Goal: Information Seeking & Learning: Learn about a topic

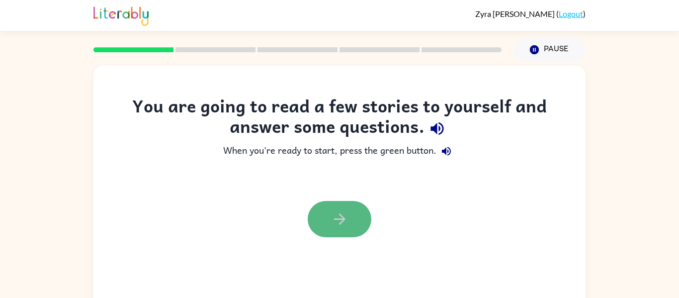
click at [331, 214] on icon "button" at bounding box center [339, 218] width 17 height 17
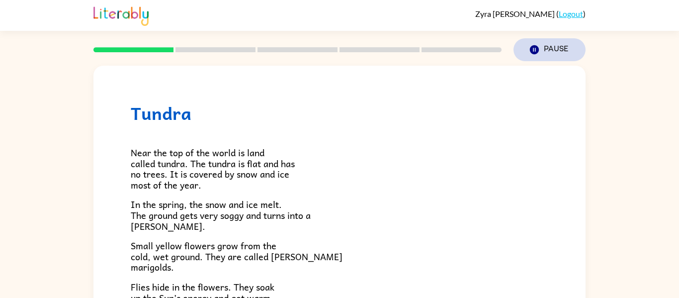
click at [532, 48] on icon "button" at bounding box center [534, 49] width 9 height 9
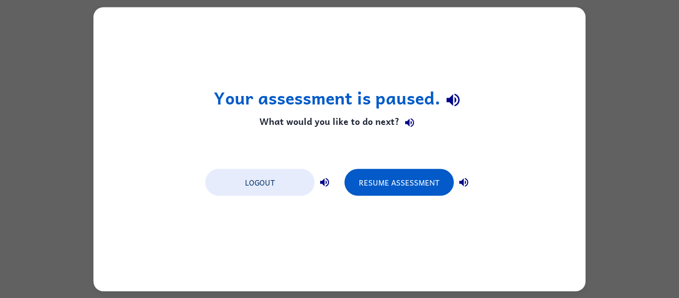
click at [626, 38] on div "Your assessment is paused. What would you like to do next? Logout Resume Assess…" at bounding box center [339, 149] width 679 height 298
click at [4, 173] on div "Your assessment is paused. What would you like to do next? Logout Resume Assess…" at bounding box center [339, 149] width 679 height 298
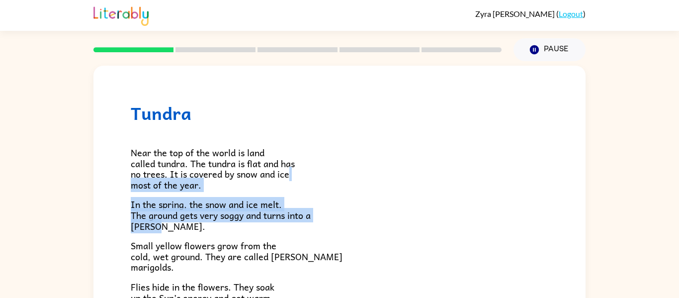
drag, startPoint x: 573, startPoint y: 177, endPoint x: 570, endPoint y: 221, distance: 43.8
click at [570, 221] on div "Tundra Near the top of the world is land called tundra. The tundra is flat and …" at bounding box center [339, 284] width 492 height 437
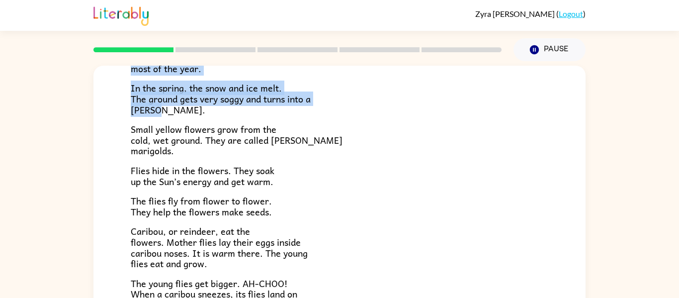
scroll to position [133, 0]
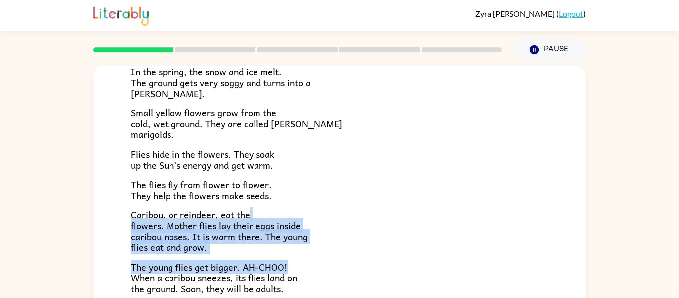
drag, startPoint x: 580, startPoint y: 217, endPoint x: 583, endPoint y: 259, distance: 41.9
click at [583, 259] on div "Tundra Near the top of the world is land called tundra. The tundra is flat and …" at bounding box center [339, 208] width 492 height 284
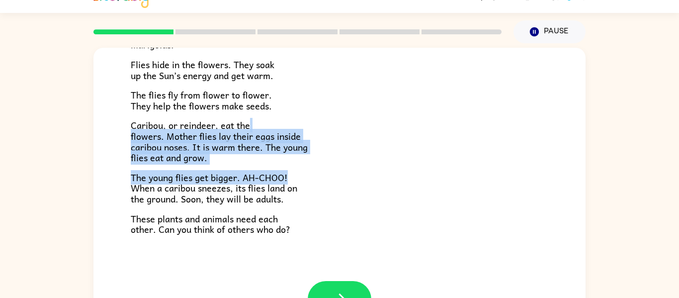
scroll to position [20, 0]
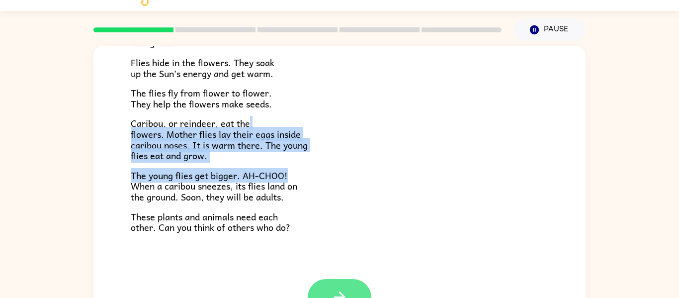
click at [316, 289] on button "button" at bounding box center [340, 297] width 64 height 36
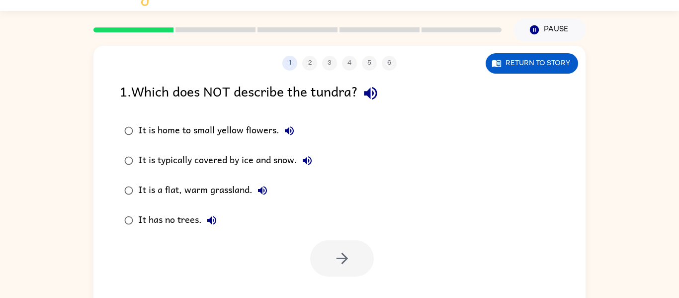
scroll to position [52, 0]
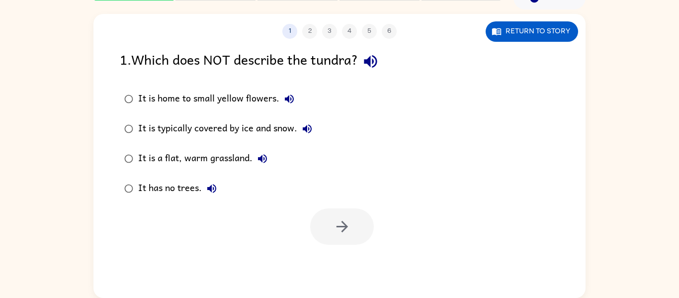
click at [342, 230] on div at bounding box center [342, 226] width 64 height 36
click at [367, 59] on icon "button" at bounding box center [370, 61] width 17 height 17
click at [354, 55] on div "1 . Which does NOT describe the tundra?" at bounding box center [339, 61] width 439 height 25
click at [360, 64] on div "1 . Which does NOT describe the tundra?" at bounding box center [339, 61] width 439 height 25
click at [369, 60] on icon "button" at bounding box center [370, 61] width 13 height 13
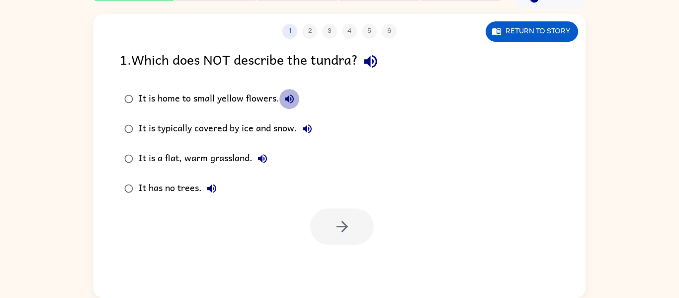
click at [283, 98] on icon "button" at bounding box center [289, 99] width 12 height 12
click at [306, 130] on icon "button" at bounding box center [307, 128] width 9 height 9
click at [264, 156] on icon "button" at bounding box center [263, 159] width 12 height 12
click at [214, 189] on icon "button" at bounding box center [212, 188] width 12 height 12
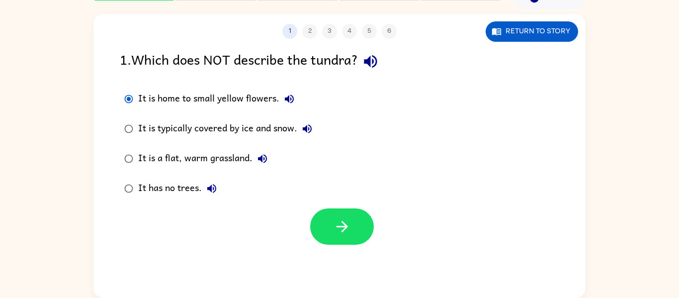
click at [335, 207] on div at bounding box center [339, 223] width 492 height 41
click at [342, 221] on icon "button" at bounding box center [342, 226] width 17 height 17
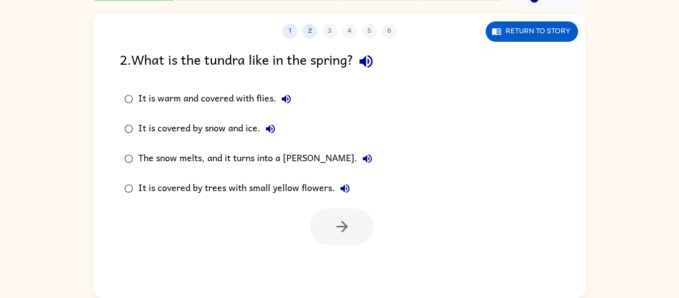
click at [371, 66] on icon "button" at bounding box center [365, 61] width 17 height 17
click at [286, 101] on icon "button" at bounding box center [286, 99] width 12 height 12
click at [321, 223] on button "button" at bounding box center [342, 226] width 64 height 36
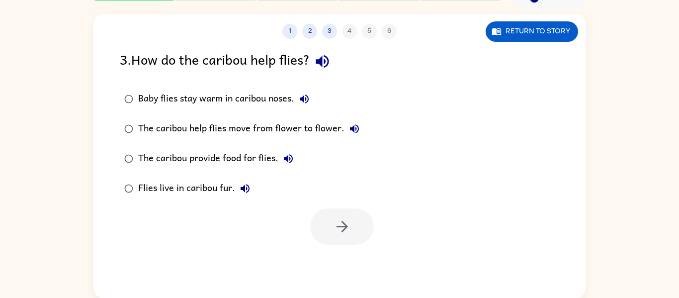
click at [321, 64] on icon "button" at bounding box center [322, 61] width 17 height 17
click at [303, 98] on icon "button" at bounding box center [304, 98] width 9 height 9
click at [348, 128] on icon "button" at bounding box center [354, 129] width 12 height 12
click at [277, 154] on div "The caribou provide food for flies." at bounding box center [218, 159] width 160 height 20
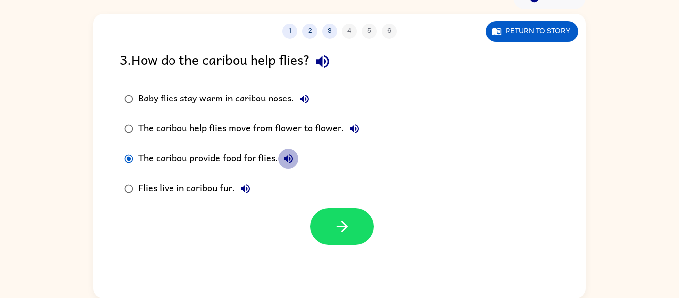
click at [286, 158] on icon "button" at bounding box center [288, 158] width 9 height 9
click at [257, 156] on div "The caribou provide food for flies." at bounding box center [218, 159] width 160 height 20
click at [245, 186] on icon "button" at bounding box center [245, 188] width 12 height 12
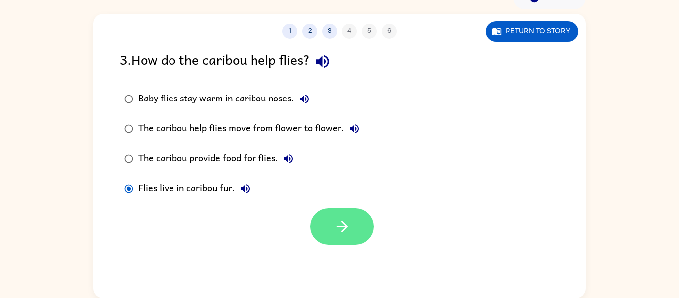
click at [341, 224] on icon "button" at bounding box center [342, 226] width 17 height 17
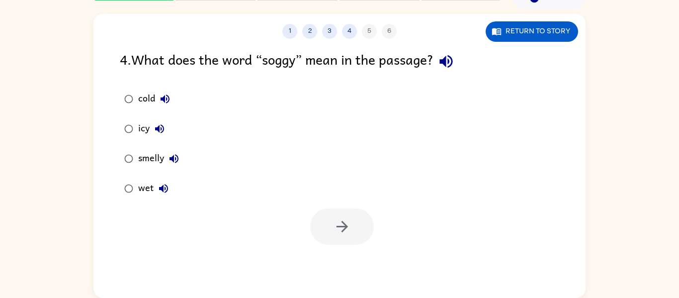
click at [450, 60] on icon "button" at bounding box center [445, 61] width 13 height 13
click at [173, 151] on button "smelly" at bounding box center [174, 159] width 20 height 20
click at [357, 227] on button "button" at bounding box center [342, 226] width 64 height 36
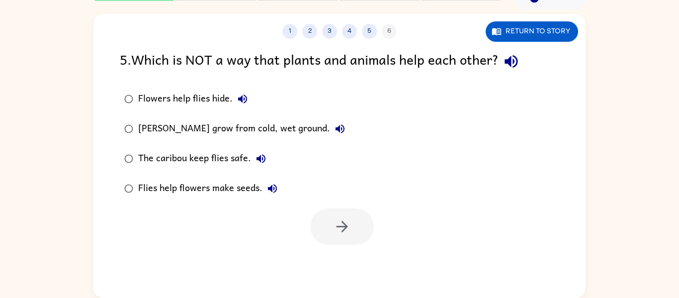
click at [520, 65] on icon "button" at bounding box center [511, 61] width 17 height 17
click at [237, 98] on icon "button" at bounding box center [243, 99] width 12 height 12
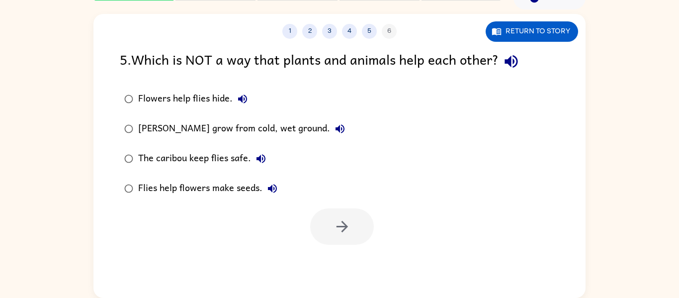
click at [336, 130] on icon "button" at bounding box center [340, 128] width 9 height 9
click at [257, 158] on icon "button" at bounding box center [261, 158] width 9 height 9
click at [271, 189] on icon "button" at bounding box center [272, 188] width 9 height 9
click at [342, 223] on icon "button" at bounding box center [342, 226] width 17 height 17
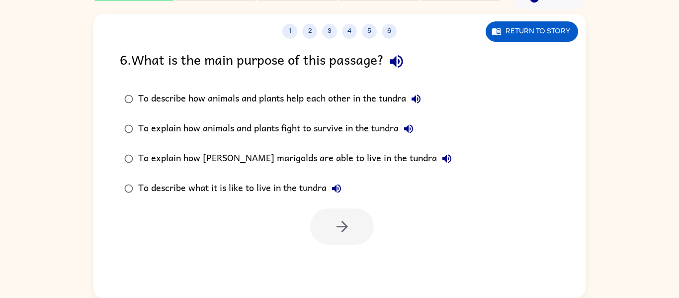
click at [403, 57] on icon "button" at bounding box center [396, 61] width 13 height 13
click at [418, 98] on icon "button" at bounding box center [416, 98] width 9 height 9
click at [409, 133] on icon "button" at bounding box center [409, 129] width 12 height 12
click at [441, 157] on icon "button" at bounding box center [447, 159] width 12 height 12
click at [341, 184] on icon "button" at bounding box center [337, 188] width 12 height 12
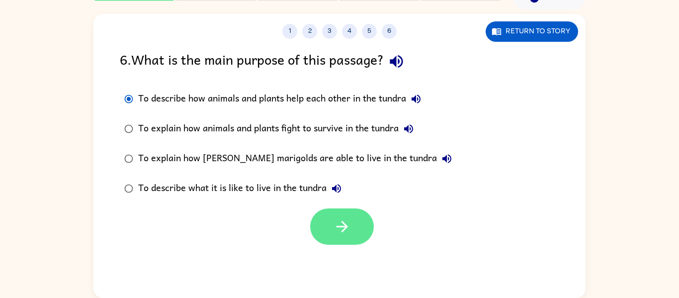
click at [334, 217] on button "button" at bounding box center [342, 226] width 64 height 36
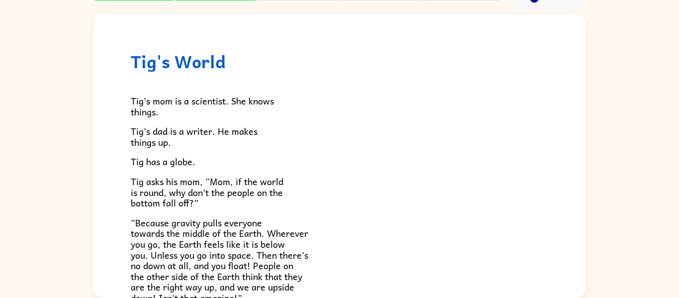
click at [334, 217] on p "“Because gravity pulls everyone towards the middle of the Earth. Wherever you g…" at bounding box center [340, 260] width 418 height 86
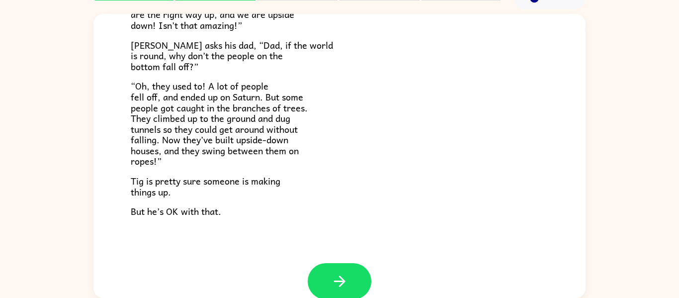
scroll to position [289, 0]
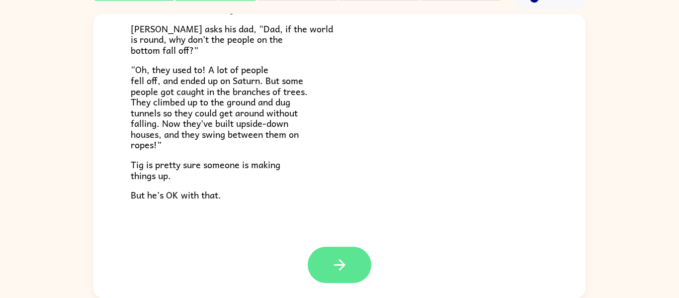
click at [345, 258] on icon "button" at bounding box center [339, 264] width 17 height 17
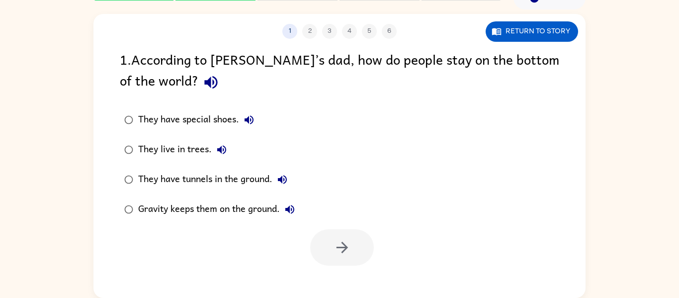
scroll to position [0, 0]
click at [204, 82] on icon "button" at bounding box center [210, 82] width 13 height 13
click at [198, 70] on button "button" at bounding box center [210, 82] width 25 height 25
click at [243, 115] on button "They have special shoes." at bounding box center [249, 120] width 20 height 20
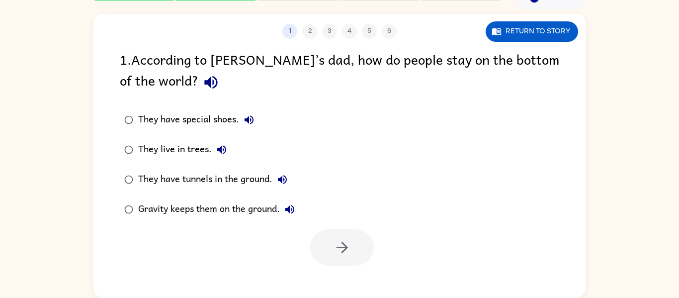
click at [239, 110] on button "They have special shoes." at bounding box center [249, 120] width 20 height 20
click at [220, 145] on icon "button" at bounding box center [222, 150] width 12 height 12
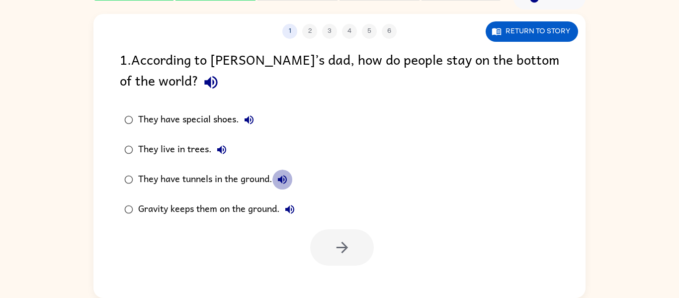
click at [279, 179] on icon "button" at bounding box center [282, 179] width 9 height 9
click at [294, 206] on icon "button" at bounding box center [289, 209] width 9 height 9
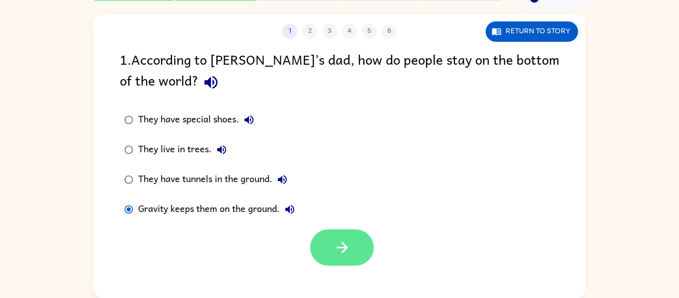
click at [332, 240] on button "button" at bounding box center [342, 247] width 64 height 36
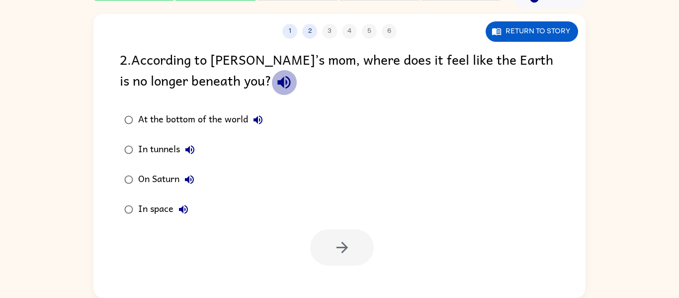
click at [277, 81] on icon "button" at bounding box center [283, 82] width 13 height 13
click at [254, 120] on icon "button" at bounding box center [258, 119] width 9 height 9
click at [192, 146] on icon "button" at bounding box center [189, 149] width 9 height 9
click at [188, 175] on icon "button" at bounding box center [189, 179] width 12 height 12
click at [177, 211] on icon "button" at bounding box center [183, 209] width 12 height 12
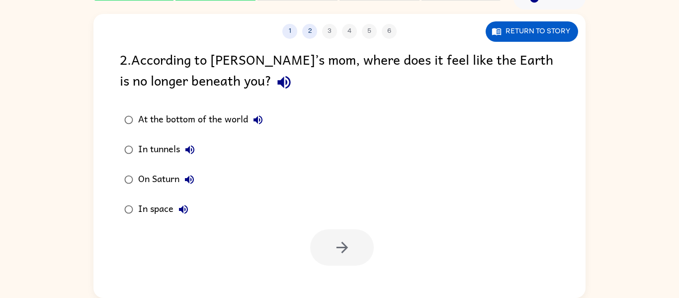
click at [258, 120] on icon "button" at bounding box center [258, 119] width 9 height 9
click at [202, 117] on div "At the bottom of the world" at bounding box center [203, 120] width 130 height 20
click at [335, 254] on icon "button" at bounding box center [342, 247] width 17 height 17
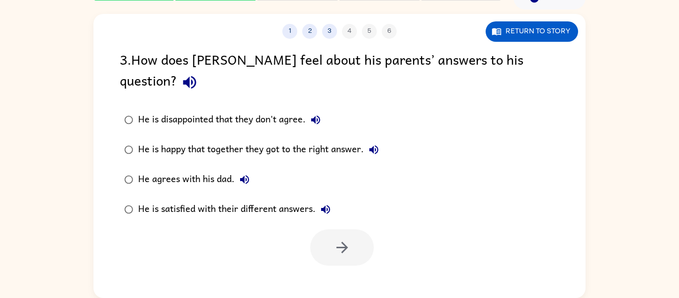
click at [198, 74] on icon "button" at bounding box center [189, 82] width 17 height 17
click at [317, 115] on icon "button" at bounding box center [315, 119] width 9 height 9
click at [372, 145] on icon "button" at bounding box center [373, 149] width 9 height 9
click at [248, 173] on icon "button" at bounding box center [245, 179] width 12 height 12
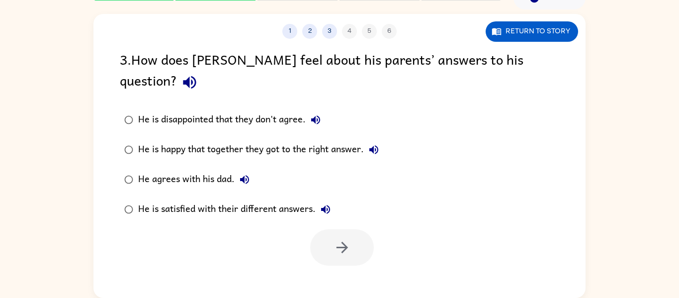
click at [321, 203] on icon "button" at bounding box center [326, 209] width 12 height 12
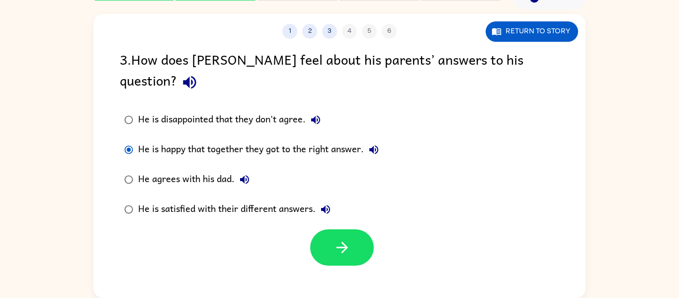
click at [378, 145] on icon "button" at bounding box center [373, 149] width 9 height 9
click at [363, 229] on button "button" at bounding box center [342, 247] width 64 height 36
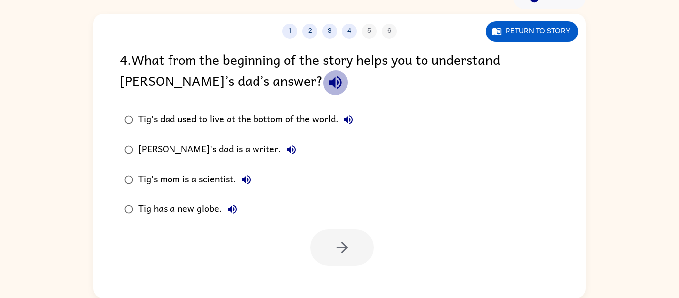
click at [327, 82] on icon "button" at bounding box center [335, 82] width 17 height 17
click at [347, 120] on icon "button" at bounding box center [348, 119] width 9 height 9
click at [287, 151] on icon "button" at bounding box center [291, 149] width 9 height 9
click at [244, 178] on icon "button" at bounding box center [246, 179] width 9 height 9
click at [232, 210] on icon "button" at bounding box center [232, 209] width 12 height 12
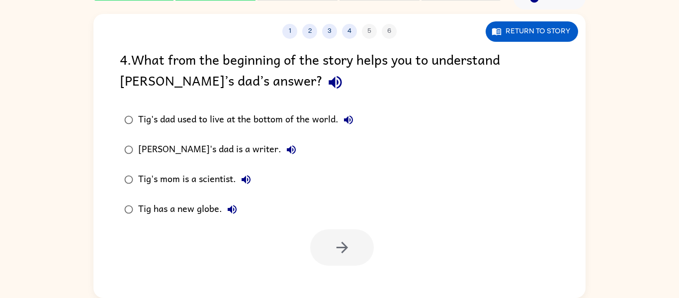
click at [220, 177] on div "Tig's mom is a scientist." at bounding box center [197, 180] width 118 height 20
click at [330, 247] on button "button" at bounding box center [342, 247] width 64 height 36
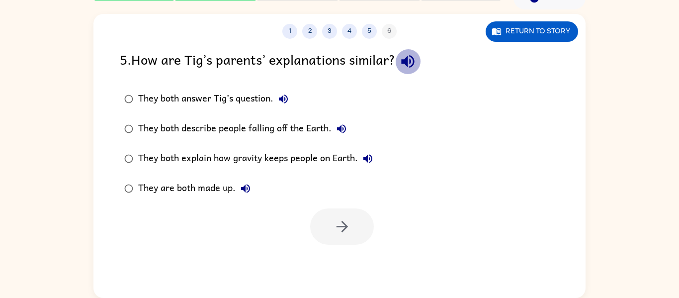
click at [411, 69] on icon "button" at bounding box center [407, 61] width 17 height 17
click at [278, 95] on icon "button" at bounding box center [283, 99] width 12 height 12
click at [340, 127] on icon "button" at bounding box center [341, 128] width 9 height 9
click at [367, 160] on icon "button" at bounding box center [367, 158] width 9 height 9
click at [245, 190] on icon "button" at bounding box center [245, 188] width 9 height 9
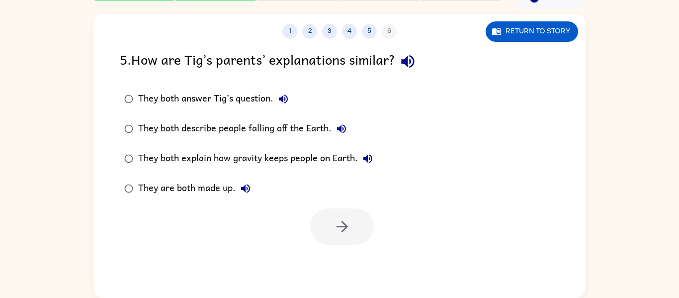
click at [332, 154] on div "They both explain how gravity keeps people on Earth." at bounding box center [258, 159] width 240 height 20
click at [327, 229] on button "button" at bounding box center [342, 226] width 64 height 36
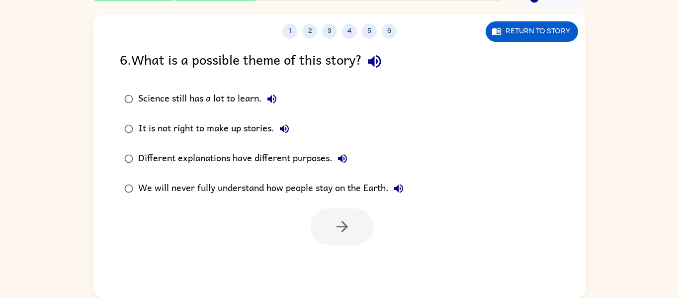
click at [379, 59] on icon "button" at bounding box center [374, 61] width 17 height 17
click at [276, 101] on icon "button" at bounding box center [272, 99] width 12 height 12
click at [285, 127] on icon "button" at bounding box center [284, 129] width 12 height 12
click at [272, 97] on icon "button" at bounding box center [272, 99] width 12 height 12
click at [273, 95] on icon "button" at bounding box center [272, 99] width 12 height 12
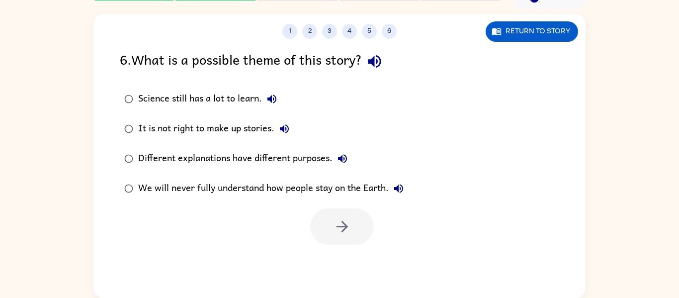
click at [245, 125] on div "It is not right to make up stories." at bounding box center [216, 129] width 156 height 20
click at [334, 232] on icon "button" at bounding box center [342, 226] width 17 height 17
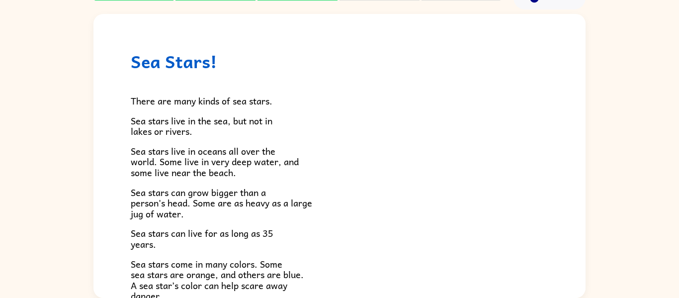
click at [208, 106] on span "There are many kinds of sea stars." at bounding box center [202, 100] width 142 height 14
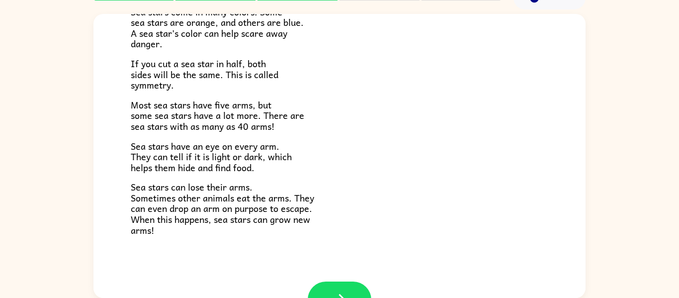
scroll to position [287, 0]
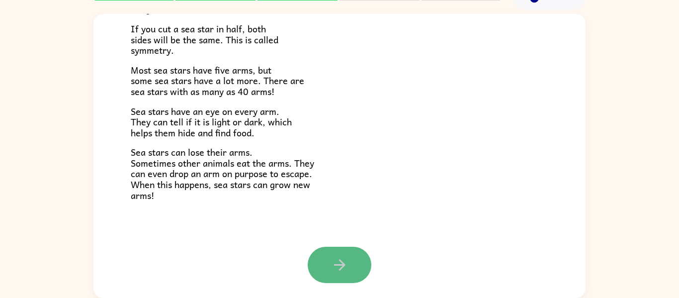
click at [335, 265] on icon "button" at bounding box center [339, 264] width 11 height 11
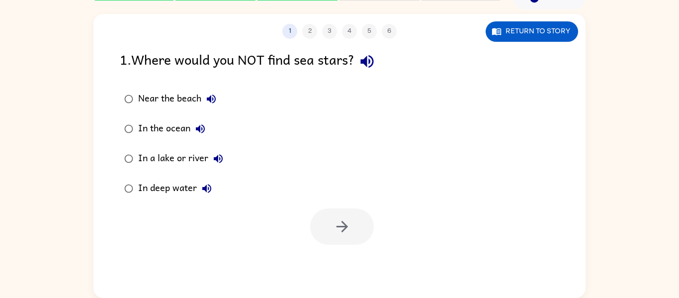
click at [371, 60] on icon "button" at bounding box center [366, 61] width 17 height 17
click at [213, 93] on icon "button" at bounding box center [211, 99] width 12 height 12
click at [203, 120] on button "In the ocean" at bounding box center [200, 129] width 20 height 20
click at [217, 161] on icon "button" at bounding box center [218, 158] width 9 height 9
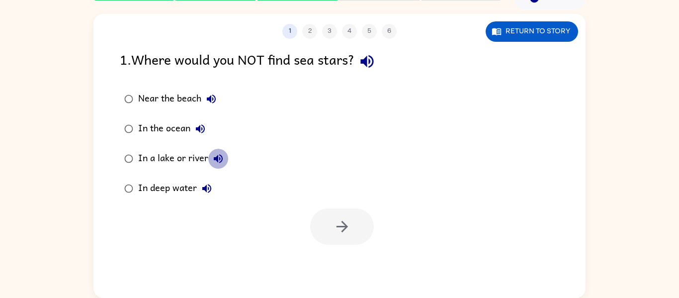
click at [213, 161] on icon "button" at bounding box center [218, 159] width 12 height 12
click at [206, 188] on icon "button" at bounding box center [207, 188] width 12 height 12
click at [207, 126] on button "In the ocean" at bounding box center [200, 129] width 20 height 20
click at [144, 127] on div "In the ocean" at bounding box center [174, 129] width 72 height 20
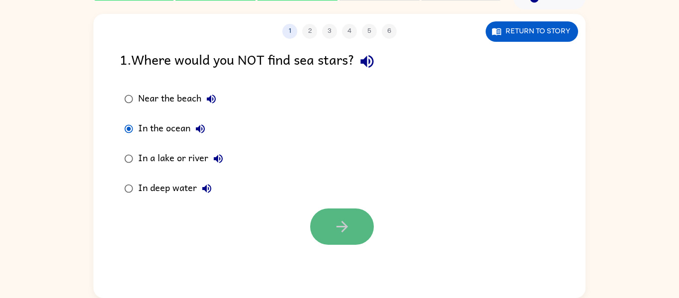
click at [314, 218] on button "button" at bounding box center [342, 226] width 64 height 36
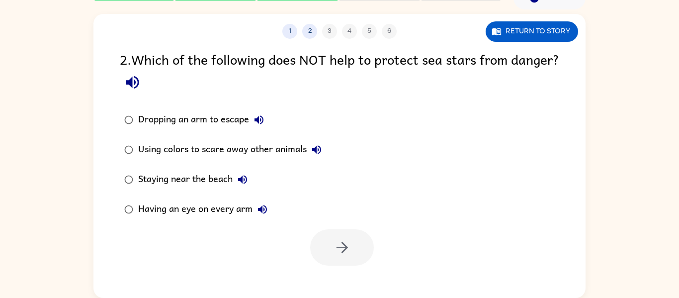
click at [314, 218] on label "Having an eye on every arm" at bounding box center [222, 209] width 217 height 30
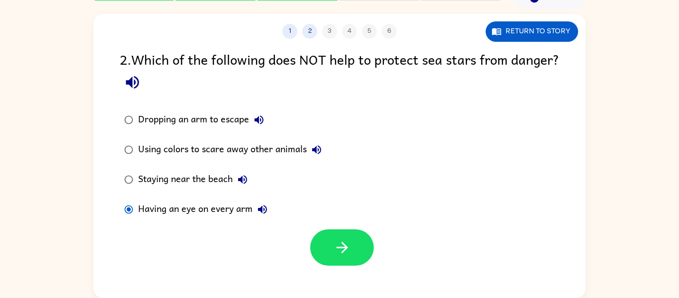
click at [139, 86] on icon "button" at bounding box center [132, 82] width 13 height 13
click at [261, 118] on icon "button" at bounding box center [259, 120] width 12 height 12
click at [313, 151] on icon "button" at bounding box center [317, 150] width 12 height 12
click at [243, 179] on icon "button" at bounding box center [242, 179] width 9 height 9
click at [260, 210] on icon "button" at bounding box center [262, 209] width 9 height 9
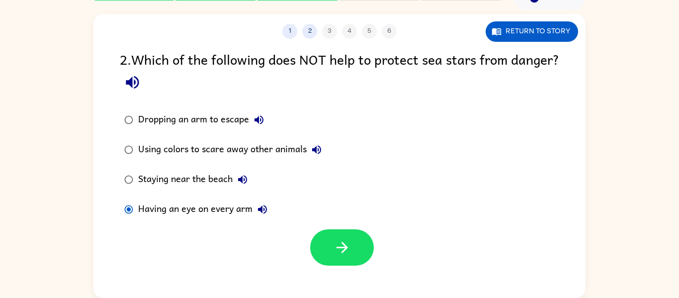
click at [178, 181] on div "Staying near the beach" at bounding box center [195, 180] width 114 height 20
click at [360, 240] on button "button" at bounding box center [342, 247] width 64 height 36
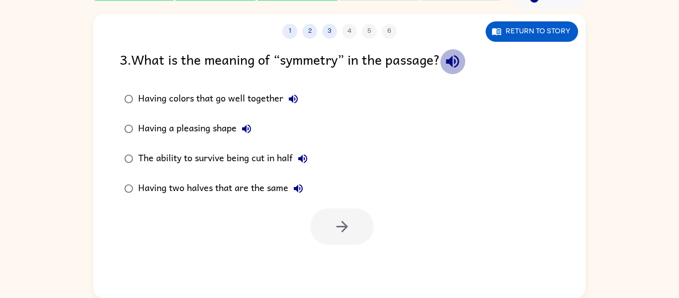
click at [459, 60] on icon "button" at bounding box center [452, 61] width 13 height 13
click at [292, 97] on icon "button" at bounding box center [293, 98] width 9 height 9
click at [247, 124] on icon "button" at bounding box center [247, 129] width 12 height 12
click at [305, 152] on button "The ability to survive being cut in half" at bounding box center [303, 159] width 20 height 20
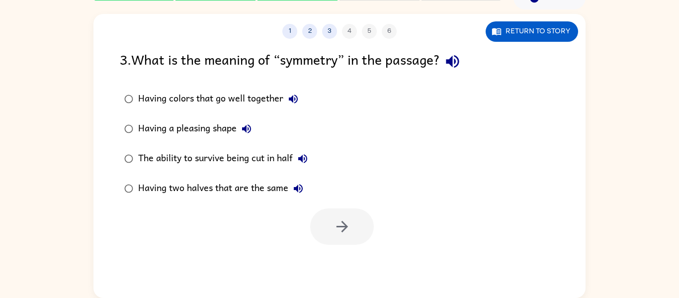
click at [305, 152] on button "The ability to survive being cut in half" at bounding box center [303, 159] width 20 height 20
click at [291, 101] on icon "button" at bounding box center [293, 99] width 12 height 12
click at [292, 99] on icon "button" at bounding box center [293, 98] width 9 height 9
click at [458, 60] on icon "button" at bounding box center [452, 61] width 13 height 13
click at [245, 124] on icon "button" at bounding box center [247, 129] width 12 height 12
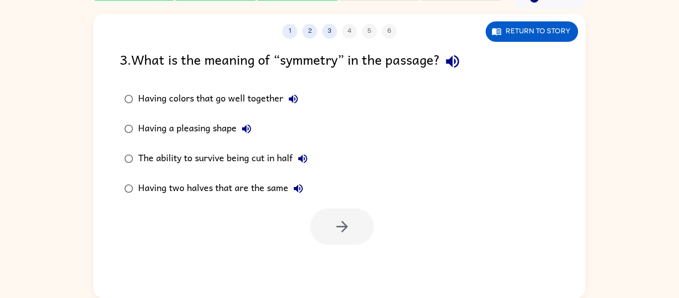
click at [302, 158] on icon "button" at bounding box center [302, 158] width 9 height 9
click at [297, 187] on icon "button" at bounding box center [298, 188] width 9 height 9
click at [264, 184] on div "Having two halves that are the same" at bounding box center [223, 188] width 170 height 20
click at [335, 216] on button "button" at bounding box center [342, 226] width 64 height 36
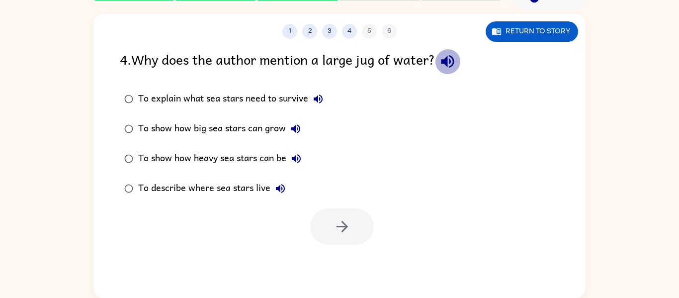
click at [454, 59] on icon "button" at bounding box center [447, 61] width 17 height 17
click at [315, 100] on icon "button" at bounding box center [318, 99] width 12 height 12
click at [294, 126] on icon "button" at bounding box center [296, 129] width 12 height 12
click at [297, 157] on icon "button" at bounding box center [296, 158] width 9 height 9
click at [277, 187] on icon "button" at bounding box center [280, 188] width 12 height 12
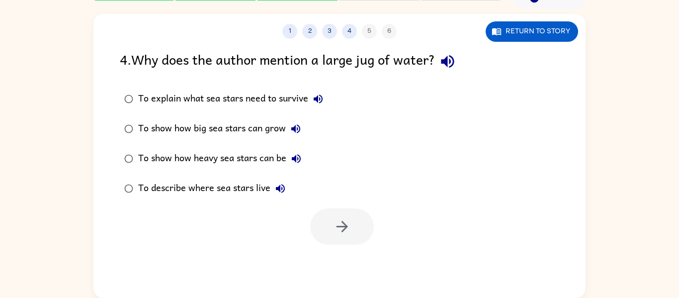
click at [179, 187] on div "To describe where sea stars live" at bounding box center [214, 188] width 152 height 20
click at [357, 216] on button "button" at bounding box center [342, 226] width 64 height 36
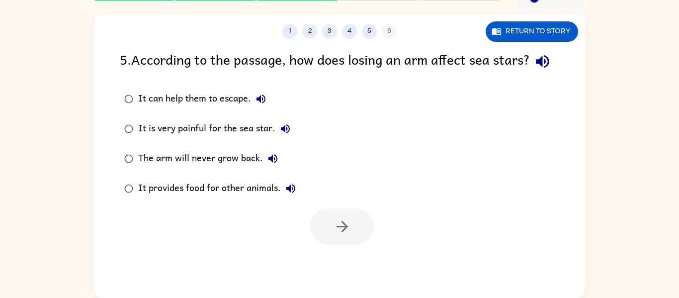
click at [536, 68] on icon "button" at bounding box center [542, 61] width 13 height 13
click at [144, 109] on div "It can help them to escape." at bounding box center [204, 99] width 133 height 20
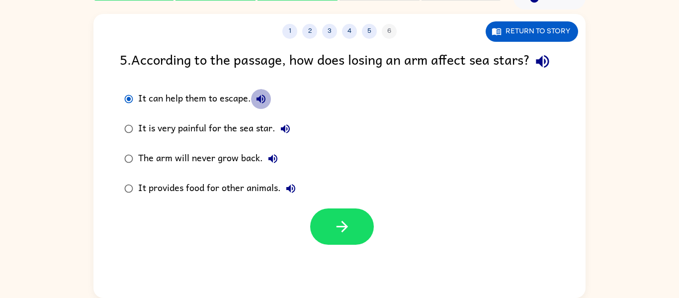
click at [255, 105] on icon "button" at bounding box center [261, 99] width 12 height 12
click at [288, 135] on icon "button" at bounding box center [285, 129] width 12 height 12
click at [272, 165] on icon "button" at bounding box center [273, 159] width 12 height 12
click at [289, 193] on icon "button" at bounding box center [290, 188] width 9 height 9
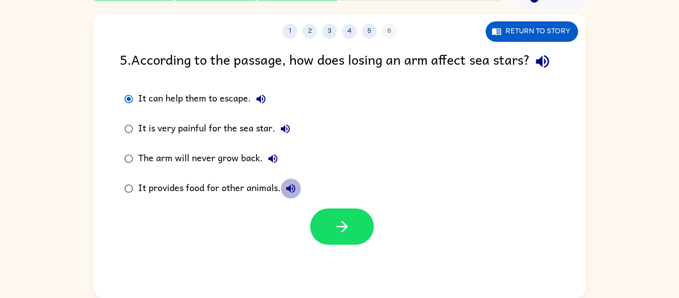
click at [289, 193] on icon "button" at bounding box center [290, 188] width 9 height 9
click at [282, 135] on icon "button" at bounding box center [285, 129] width 12 height 12
click at [265, 103] on icon "button" at bounding box center [261, 98] width 9 height 9
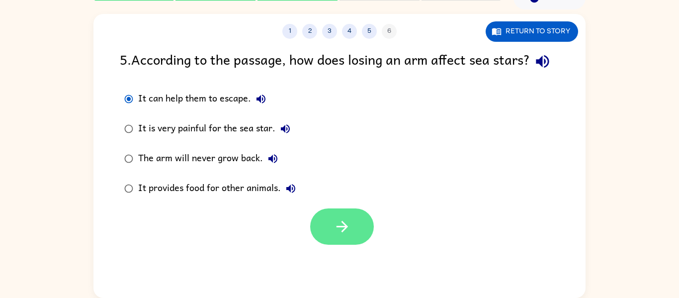
click at [342, 235] on icon "button" at bounding box center [342, 226] width 17 height 17
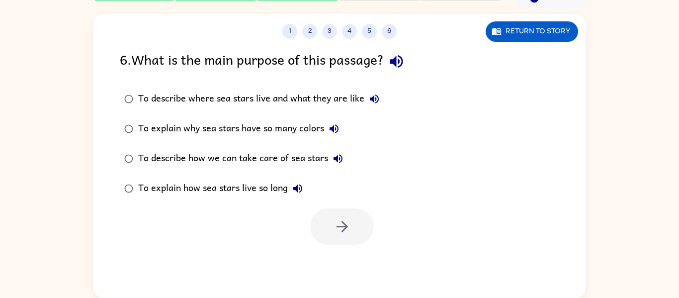
click at [394, 60] on icon "button" at bounding box center [396, 61] width 13 height 13
click at [377, 97] on icon "button" at bounding box center [374, 99] width 12 height 12
click at [374, 97] on icon "button" at bounding box center [374, 98] width 9 height 9
click at [337, 126] on icon "button" at bounding box center [334, 128] width 9 height 9
click at [338, 160] on icon "button" at bounding box center [338, 159] width 12 height 12
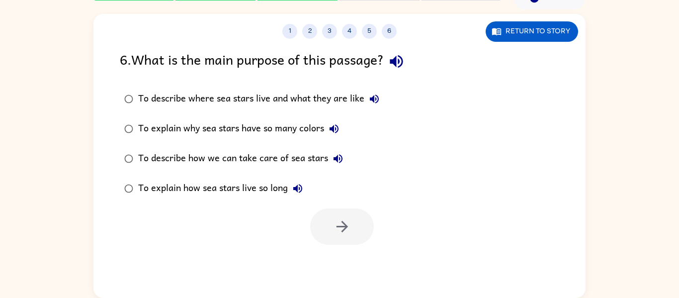
click at [299, 184] on icon "button" at bounding box center [298, 188] width 12 height 12
click at [378, 93] on icon "button" at bounding box center [374, 99] width 12 height 12
click at [297, 96] on div "To describe where sea stars live and what they are like" at bounding box center [261, 99] width 246 height 20
click at [330, 217] on button "button" at bounding box center [342, 226] width 64 height 36
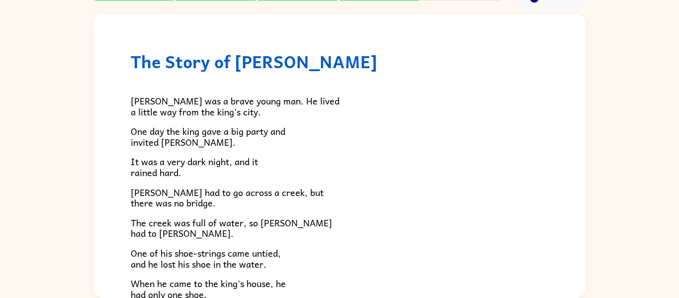
click at [330, 217] on p "The creek was full of water, so [PERSON_NAME] had to [PERSON_NAME]." at bounding box center [340, 227] width 418 height 21
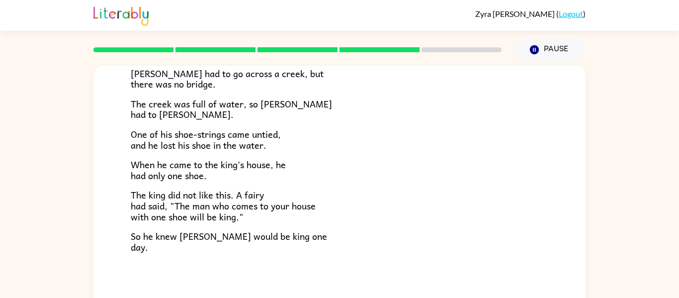
scroll to position [52, 0]
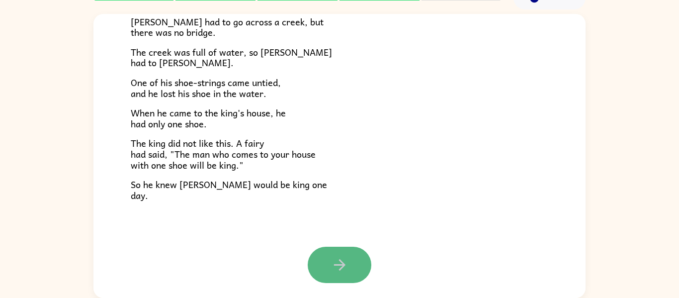
click at [347, 253] on button "button" at bounding box center [340, 265] width 64 height 36
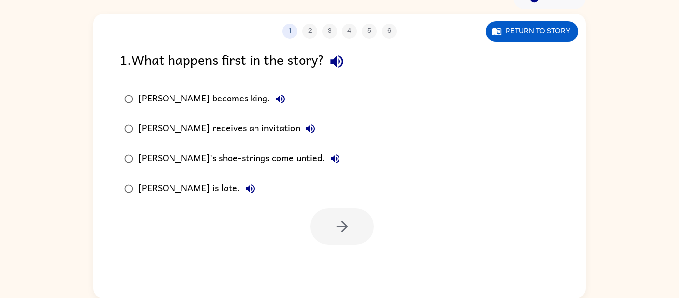
click at [342, 61] on icon "button" at bounding box center [336, 61] width 17 height 17
click at [340, 60] on icon "button" at bounding box center [336, 61] width 13 height 13
click at [274, 96] on icon "button" at bounding box center [280, 99] width 12 height 12
click at [306, 129] on icon "button" at bounding box center [310, 128] width 9 height 9
click at [331, 157] on icon "button" at bounding box center [335, 158] width 9 height 9
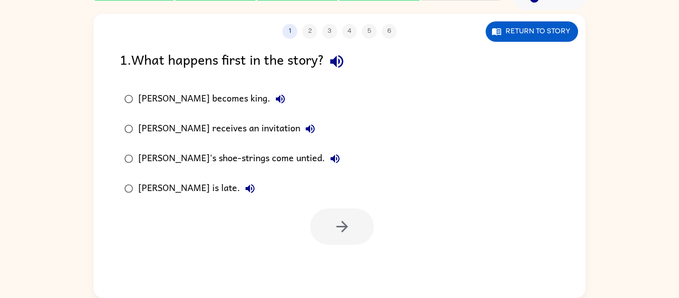
click at [246, 190] on icon "button" at bounding box center [250, 188] width 9 height 9
click at [276, 97] on icon "button" at bounding box center [280, 98] width 9 height 9
click at [227, 129] on div "[PERSON_NAME] receives an invitation" at bounding box center [229, 129] width 182 height 20
click at [331, 219] on button "button" at bounding box center [342, 226] width 64 height 36
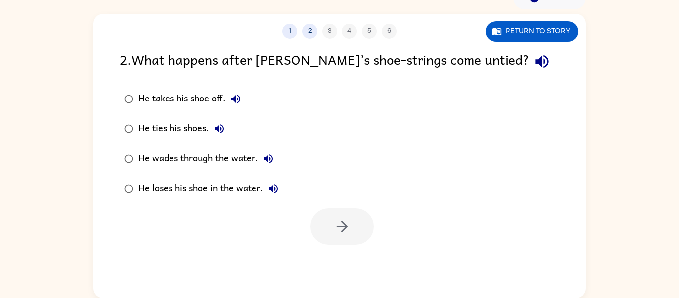
click at [535, 61] on icon "button" at bounding box center [541, 61] width 13 height 13
click at [171, 96] on div "He takes his shoe off." at bounding box center [191, 99] width 107 height 20
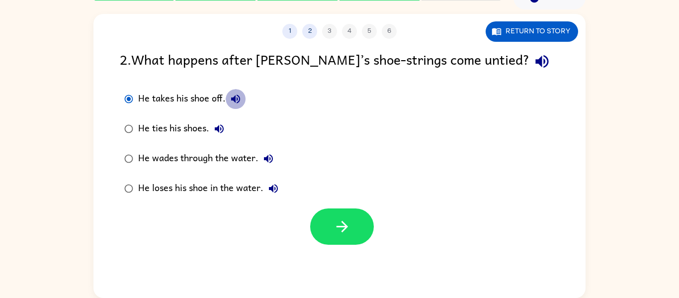
click at [234, 95] on icon "button" at bounding box center [236, 99] width 12 height 12
click at [220, 130] on icon "button" at bounding box center [219, 129] width 12 height 12
click at [265, 158] on icon "button" at bounding box center [268, 158] width 9 height 9
click at [274, 187] on icon "button" at bounding box center [273, 188] width 12 height 12
click at [196, 124] on div "He ties his shoes." at bounding box center [183, 129] width 91 height 20
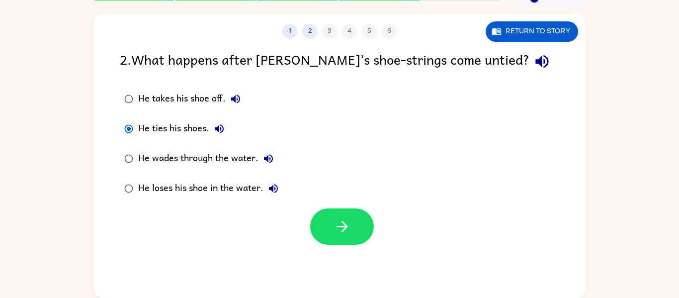
click at [310, 219] on div at bounding box center [342, 226] width 64 height 36
click at [218, 128] on icon "button" at bounding box center [219, 128] width 9 height 9
click at [325, 224] on button "button" at bounding box center [342, 226] width 64 height 36
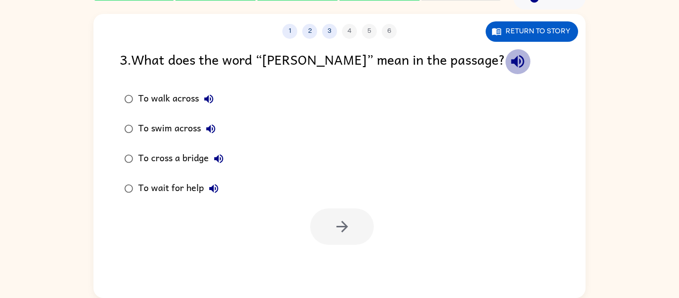
click at [511, 61] on icon "button" at bounding box center [517, 61] width 13 height 13
click at [209, 99] on icon "button" at bounding box center [209, 99] width 12 height 12
click at [215, 134] on icon "button" at bounding box center [211, 129] width 12 height 12
click at [220, 159] on icon "button" at bounding box center [219, 159] width 12 height 12
click at [213, 189] on icon "button" at bounding box center [213, 188] width 9 height 9
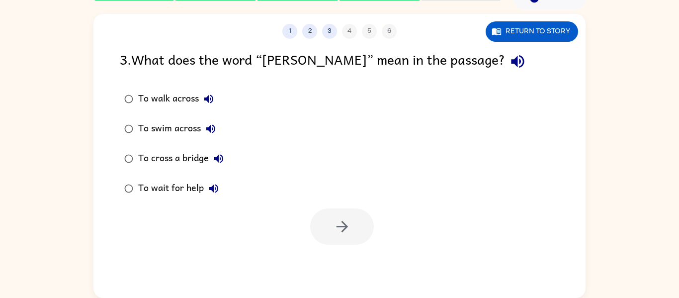
click at [180, 154] on div "To cross a bridge" at bounding box center [183, 159] width 90 height 20
click at [337, 234] on icon "button" at bounding box center [342, 226] width 17 height 17
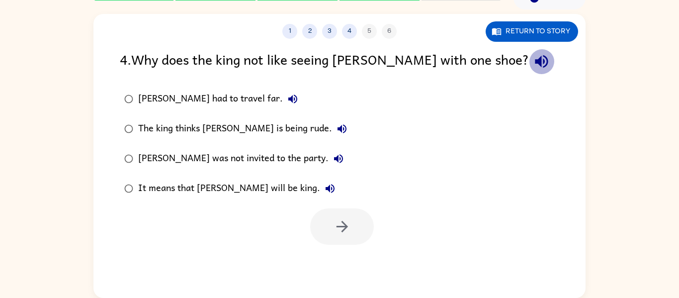
click at [529, 51] on button "button" at bounding box center [541, 61] width 25 height 25
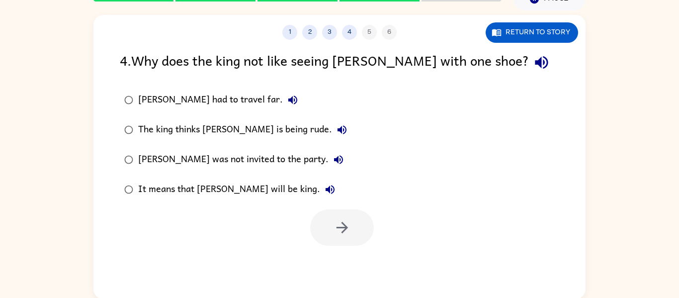
click at [288, 98] on icon "button" at bounding box center [292, 99] width 9 height 9
click at [336, 125] on icon "button" at bounding box center [342, 130] width 12 height 12
click at [334, 158] on icon "button" at bounding box center [338, 159] width 9 height 9
click at [326, 191] on icon "button" at bounding box center [330, 189] width 9 height 9
click at [217, 187] on div "It means that [PERSON_NAME] will be king." at bounding box center [239, 189] width 202 height 20
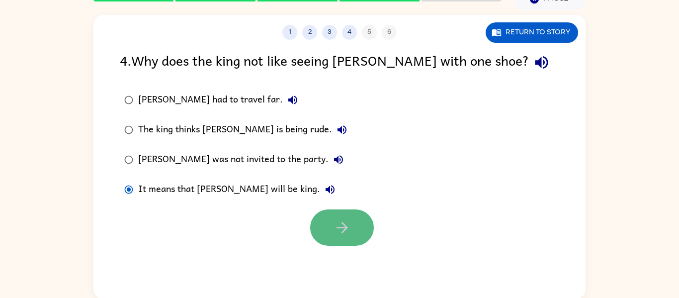
click at [356, 223] on button "button" at bounding box center [342, 227] width 64 height 36
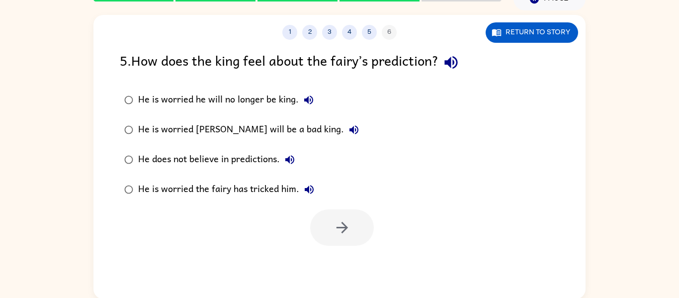
click at [454, 64] on icon "button" at bounding box center [450, 62] width 13 height 13
click at [304, 99] on icon "button" at bounding box center [308, 99] width 9 height 9
click at [349, 129] on icon "button" at bounding box center [353, 129] width 9 height 9
click at [288, 155] on icon "button" at bounding box center [290, 160] width 12 height 12
click at [311, 189] on icon "button" at bounding box center [309, 189] width 9 height 9
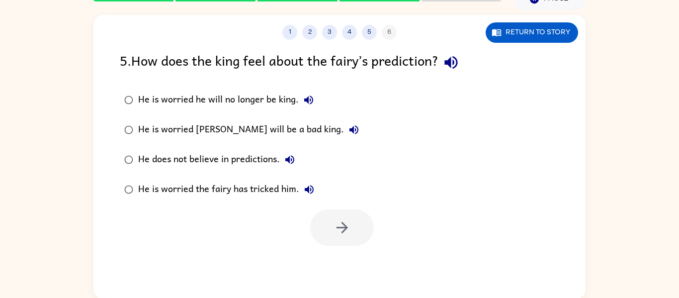
click at [261, 156] on div "He does not believe in predictions." at bounding box center [219, 160] width 162 height 20
click at [343, 225] on icon "button" at bounding box center [342, 227] width 17 height 17
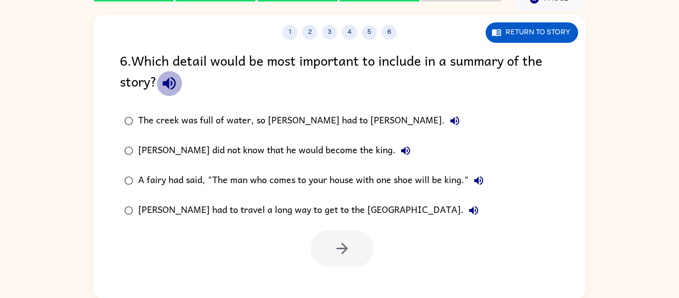
click at [171, 85] on icon "button" at bounding box center [169, 83] width 17 height 17
click at [159, 83] on button "button" at bounding box center [169, 83] width 25 height 25
click at [445, 115] on button "The creek was full of water, so [PERSON_NAME] had to [PERSON_NAME]." at bounding box center [455, 121] width 20 height 20
click at [401, 148] on icon "button" at bounding box center [405, 150] width 9 height 9
click at [473, 181] on icon "button" at bounding box center [479, 180] width 12 height 12
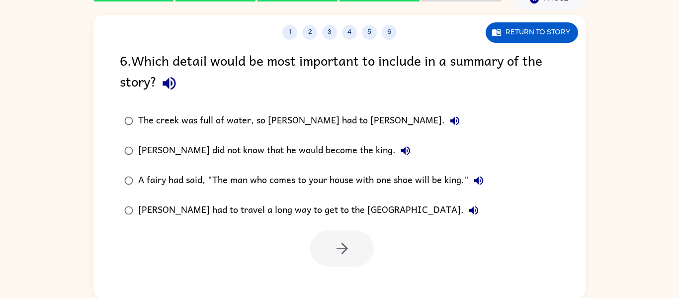
click at [476, 180] on icon "button" at bounding box center [478, 180] width 9 height 9
click at [468, 209] on icon "button" at bounding box center [474, 210] width 12 height 12
click at [477, 178] on icon "button" at bounding box center [478, 180] width 9 height 9
click at [445, 179] on div "A fairy had said, "The man who comes to your house with one shoe will be king."" at bounding box center [313, 181] width 350 height 20
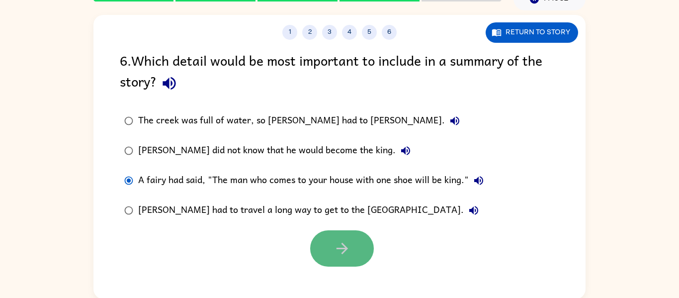
click at [356, 237] on button "button" at bounding box center [342, 248] width 64 height 36
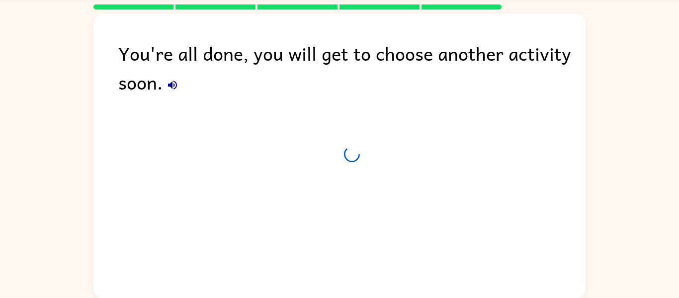
scroll to position [34, 0]
